Goal: Task Accomplishment & Management: Use online tool/utility

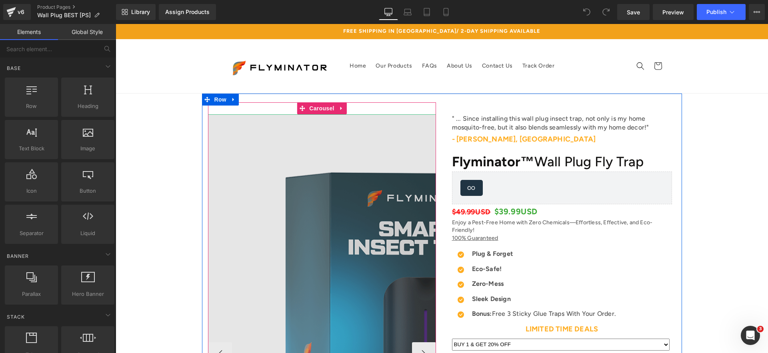
click at [373, 148] on img at bounding box center [448, 354] width 480 height 480
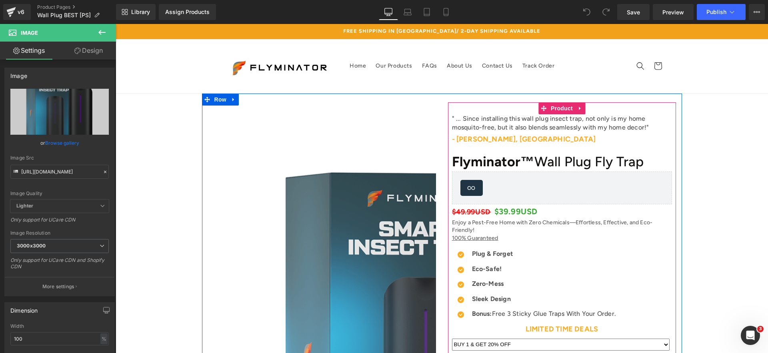
click at [520, 110] on div "" ... Since installing this wall plug insect trap, not only is my home mosquito…" at bounding box center [562, 271] width 228 height 338
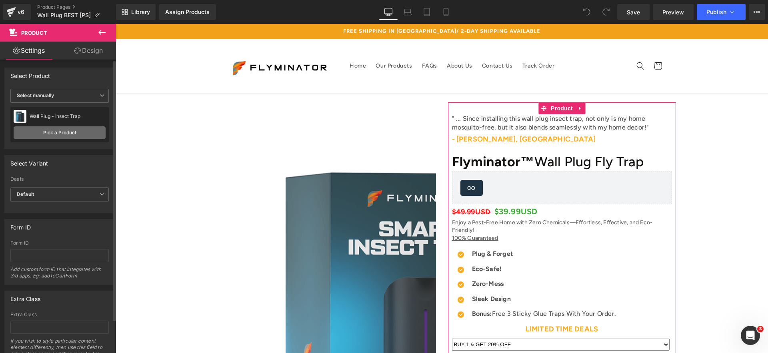
click at [75, 134] on link "Pick a Product" at bounding box center [60, 132] width 92 height 13
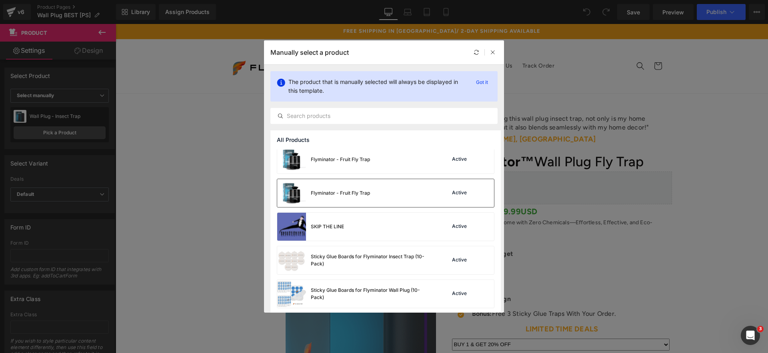
scroll to position [376, 0]
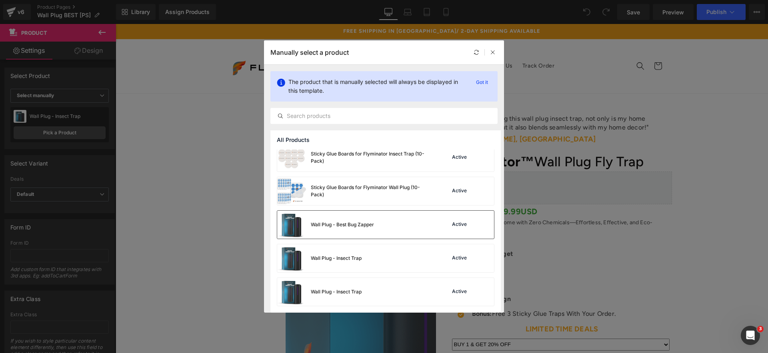
click at [414, 229] on div "Wall Plug - Best Bug Zapper Active" at bounding box center [385, 225] width 217 height 28
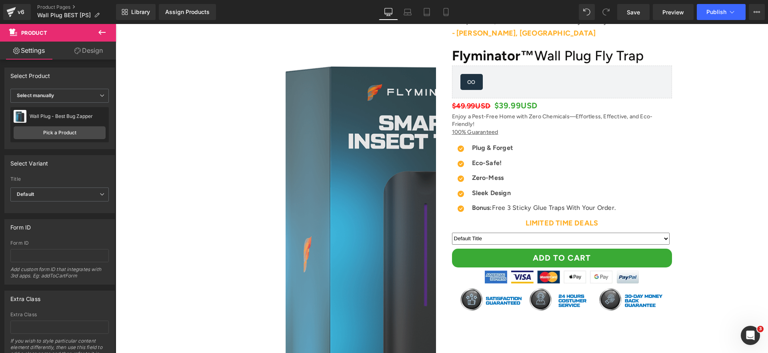
scroll to position [106, 0]
click at [11, 9] on icon at bounding box center [11, 9] width 9 height 5
